Goal: Transaction & Acquisition: Purchase product/service

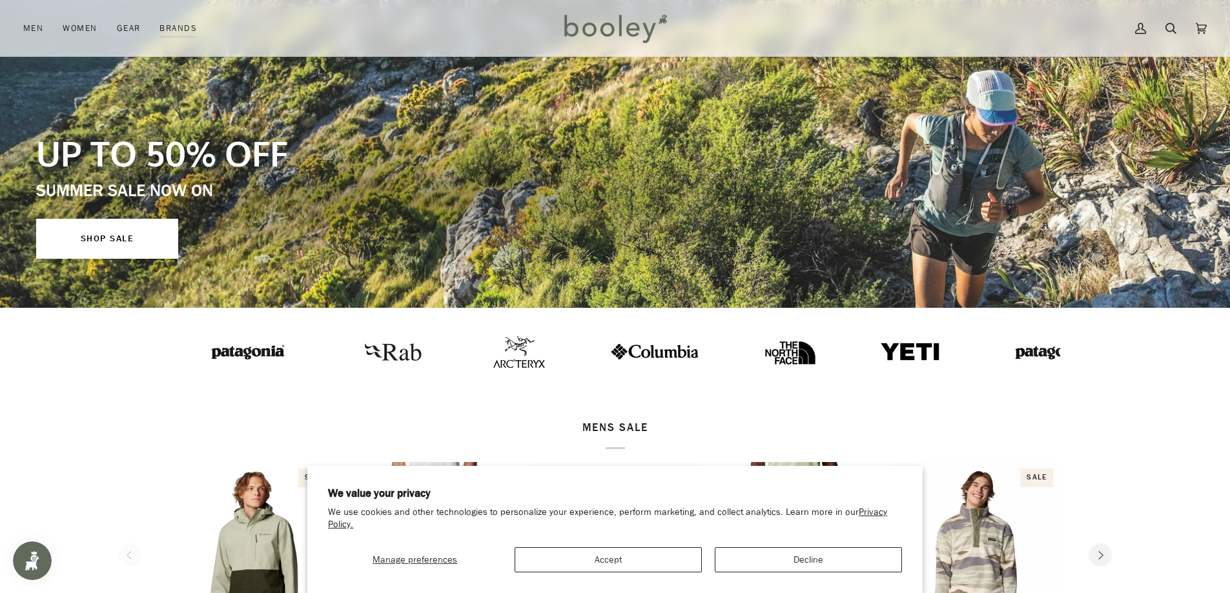
scroll to position [172, 0]
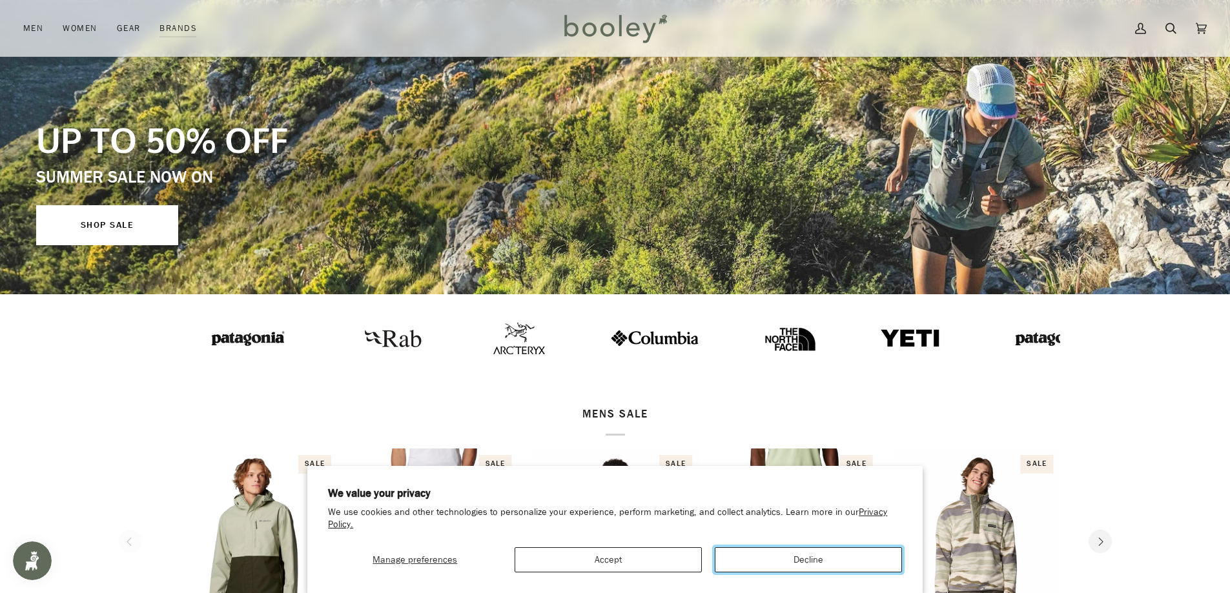
click at [818, 549] on button "Decline" at bounding box center [808, 559] width 187 height 25
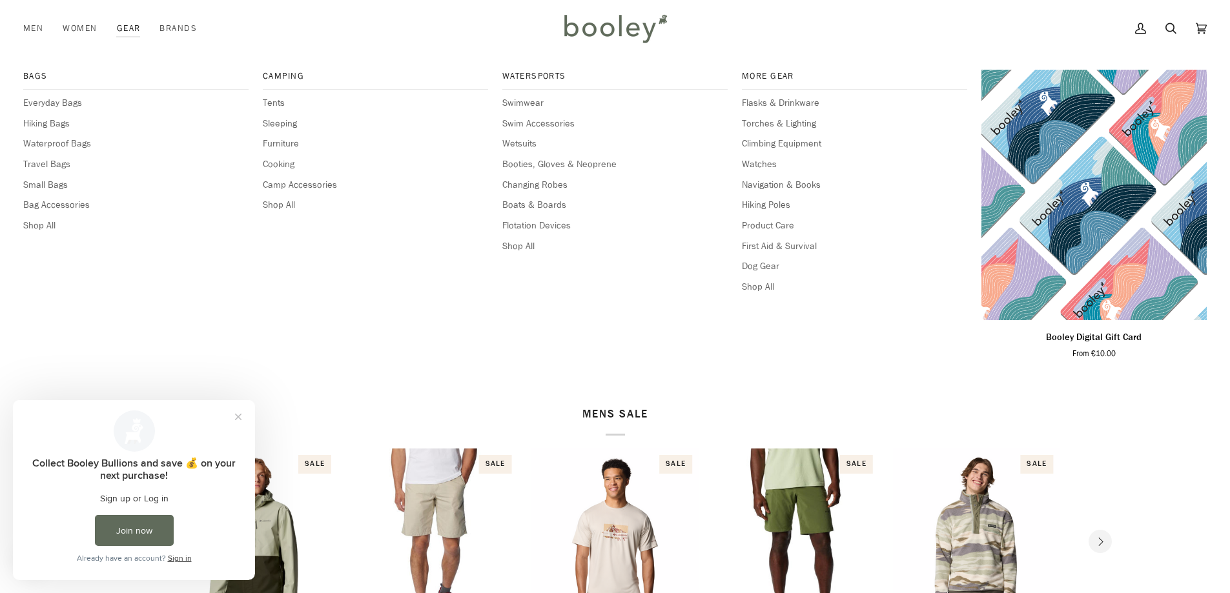
scroll to position [0, 0]
click at [276, 101] on span "Tents" at bounding box center [375, 103] width 225 height 14
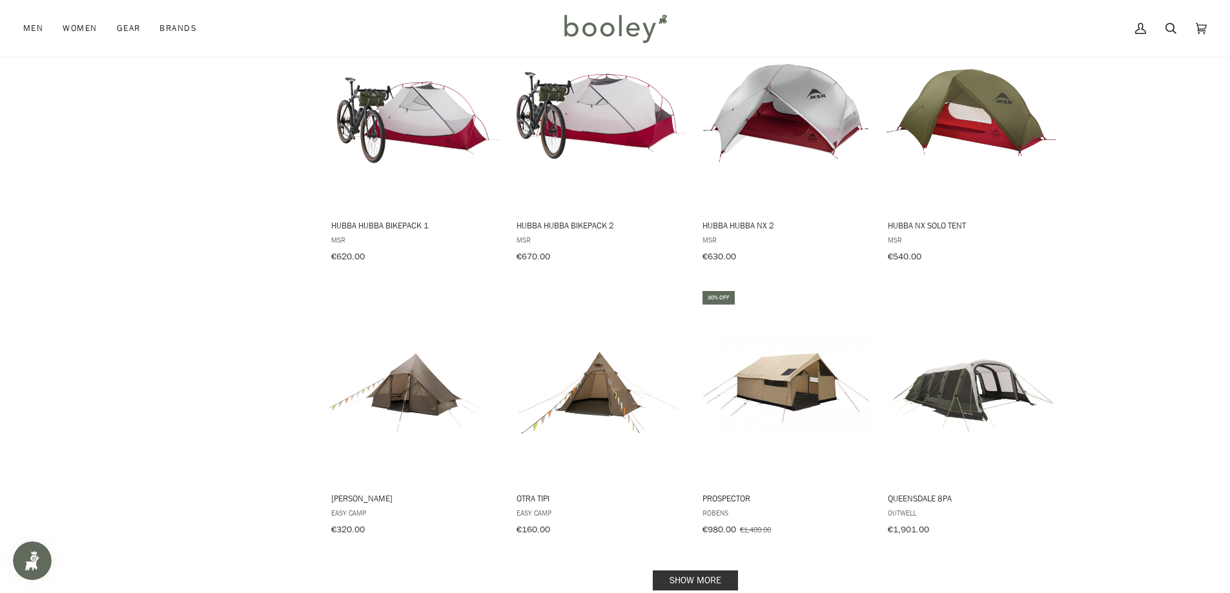
scroll to position [1119, 0]
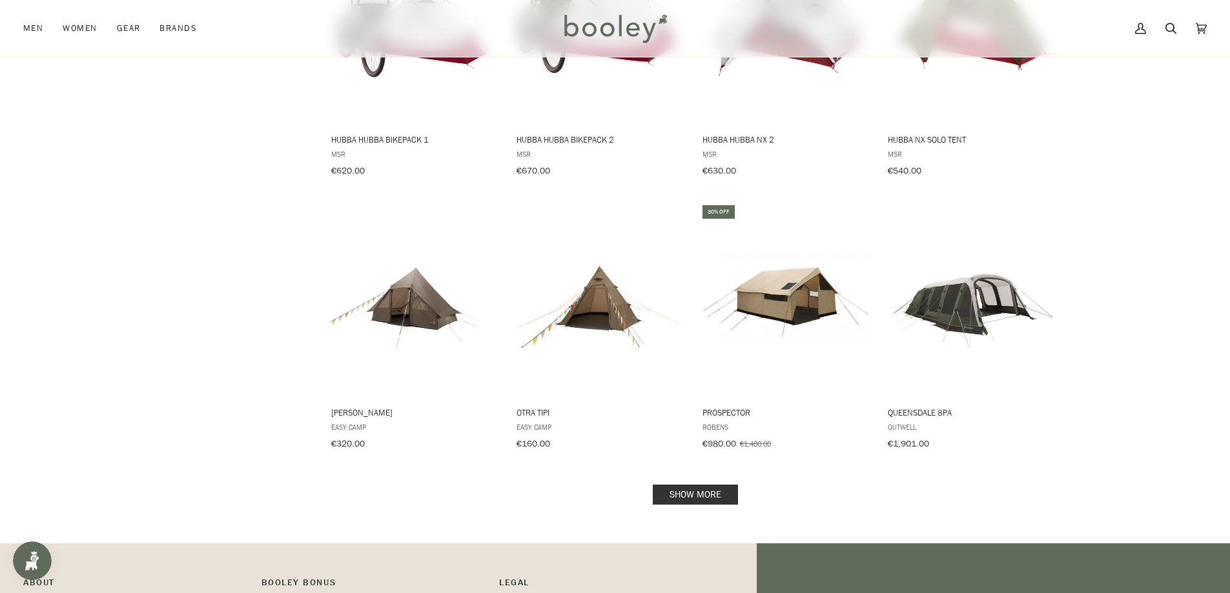
click at [703, 489] on link "Show more" at bounding box center [695, 495] width 85 height 20
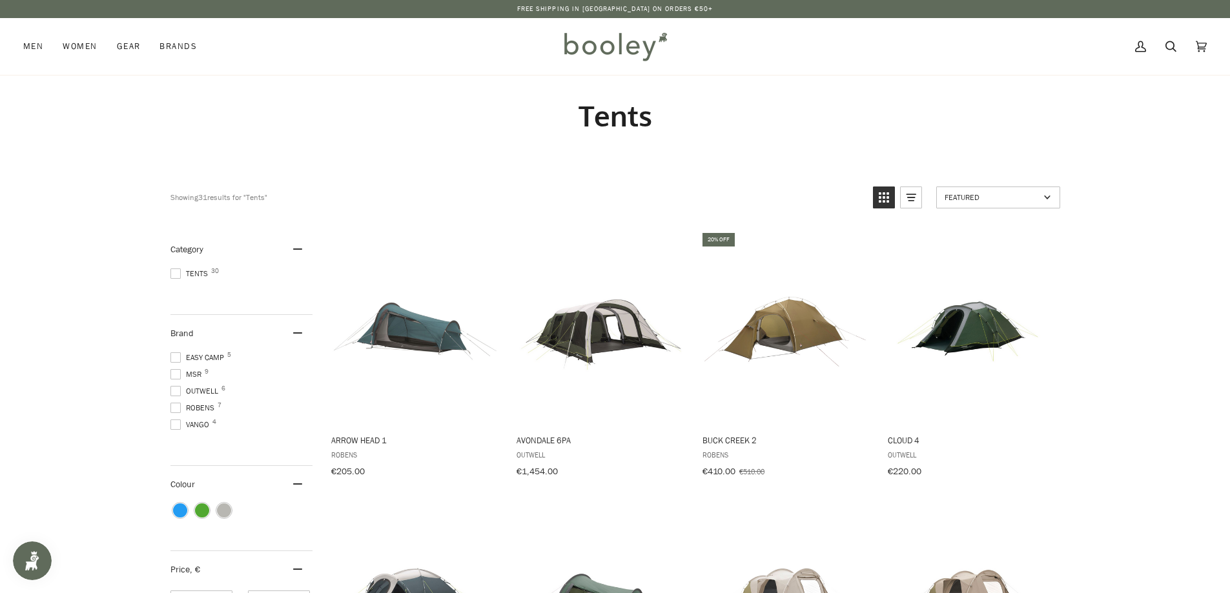
click at [911, 202] on icon "View list mode" at bounding box center [911, 197] width 21 height 21
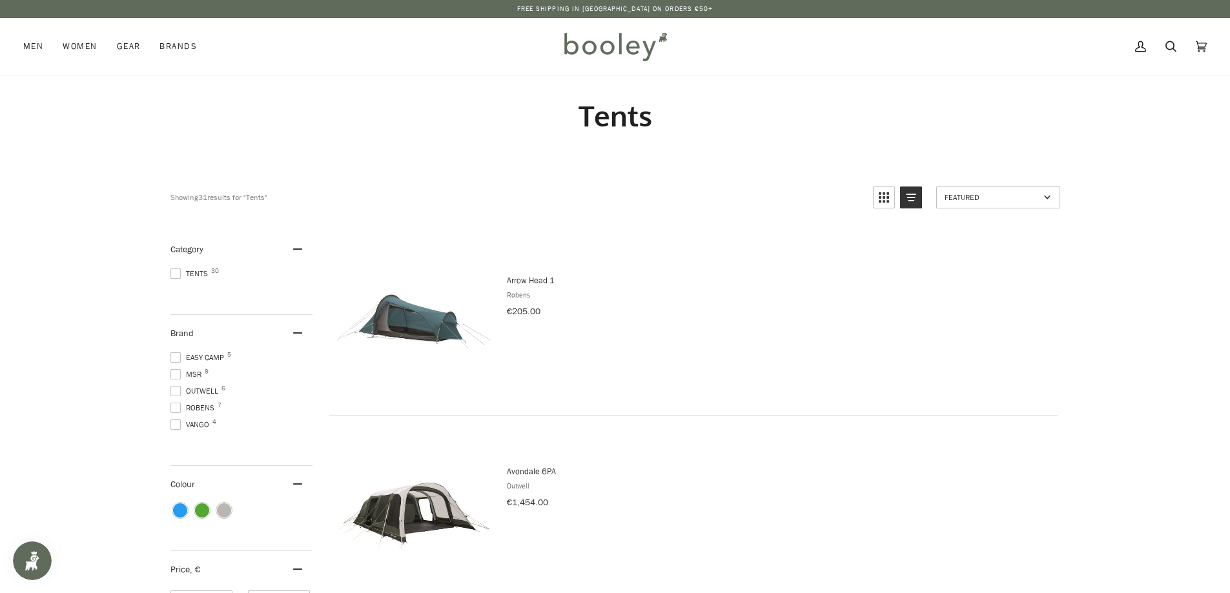
click at [875, 199] on icon "View grid mode" at bounding box center [883, 197] width 21 height 21
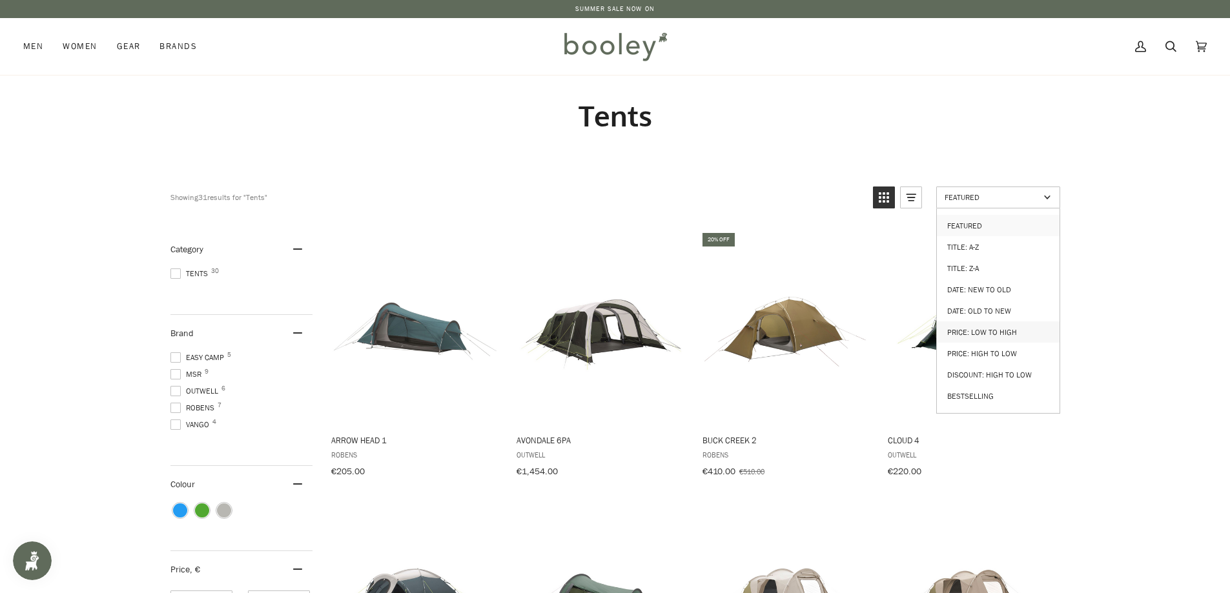
click at [994, 325] on link "Price: Low to High" at bounding box center [998, 331] width 123 height 21
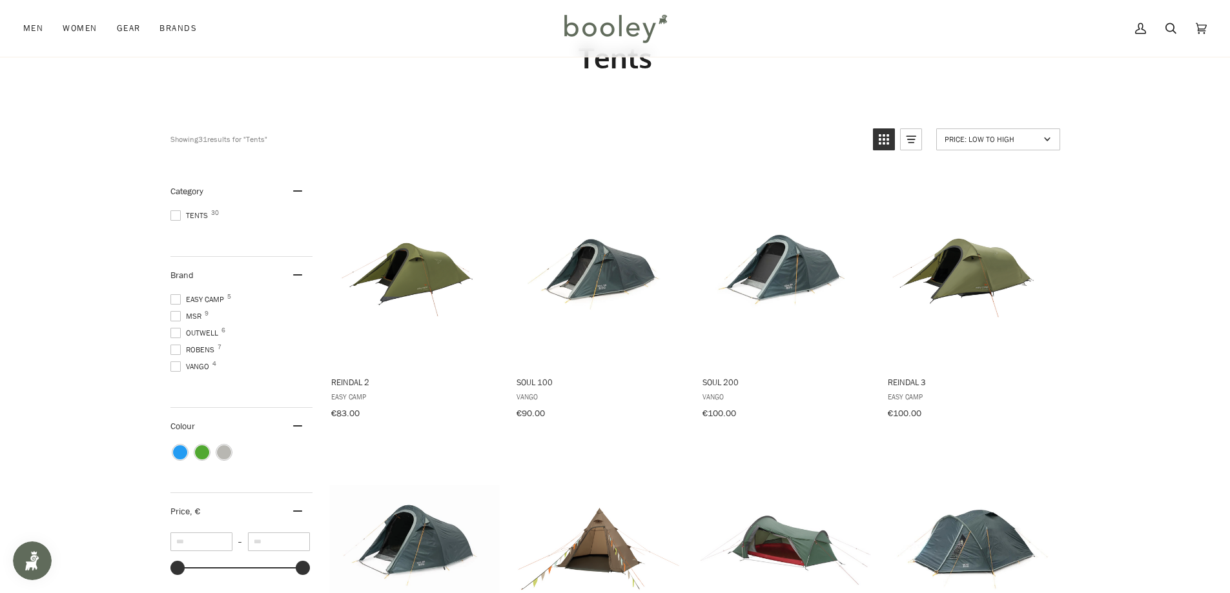
scroll to position [86, 0]
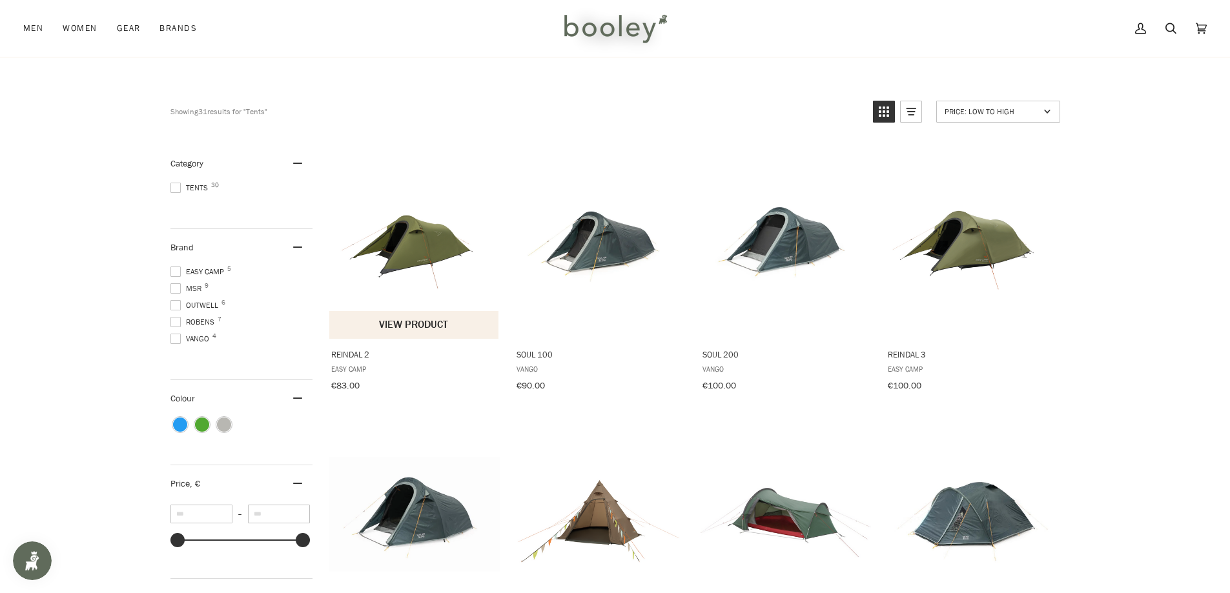
click at [383, 326] on button "View product" at bounding box center [414, 325] width 170 height 28
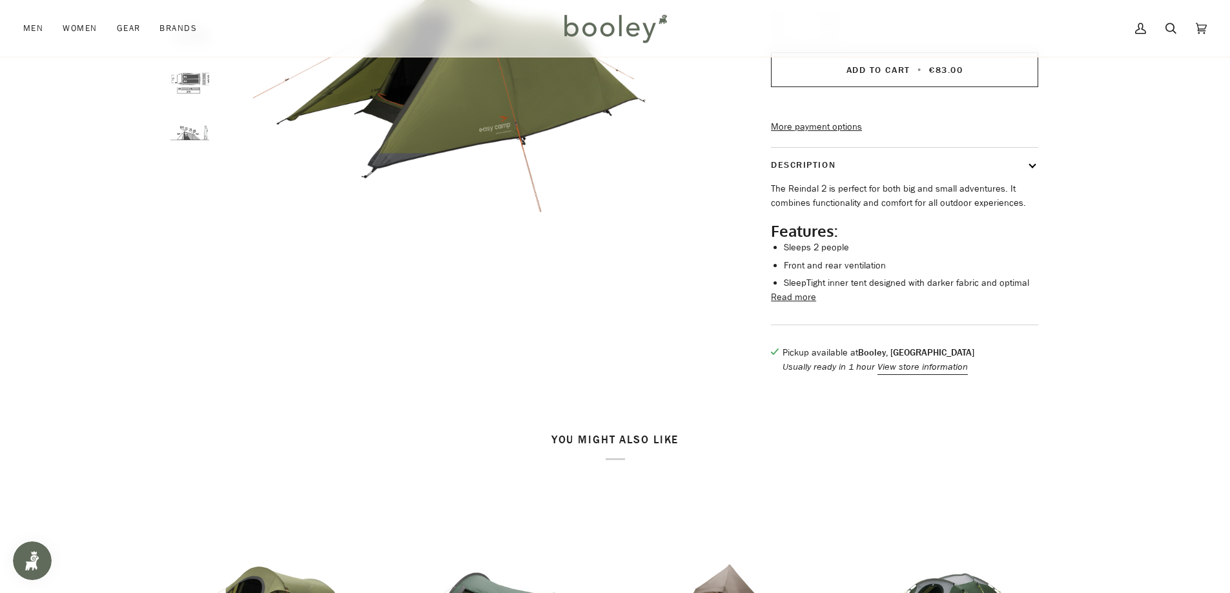
scroll to position [86, 0]
